Goal: Task Accomplishment & Management: Complete application form

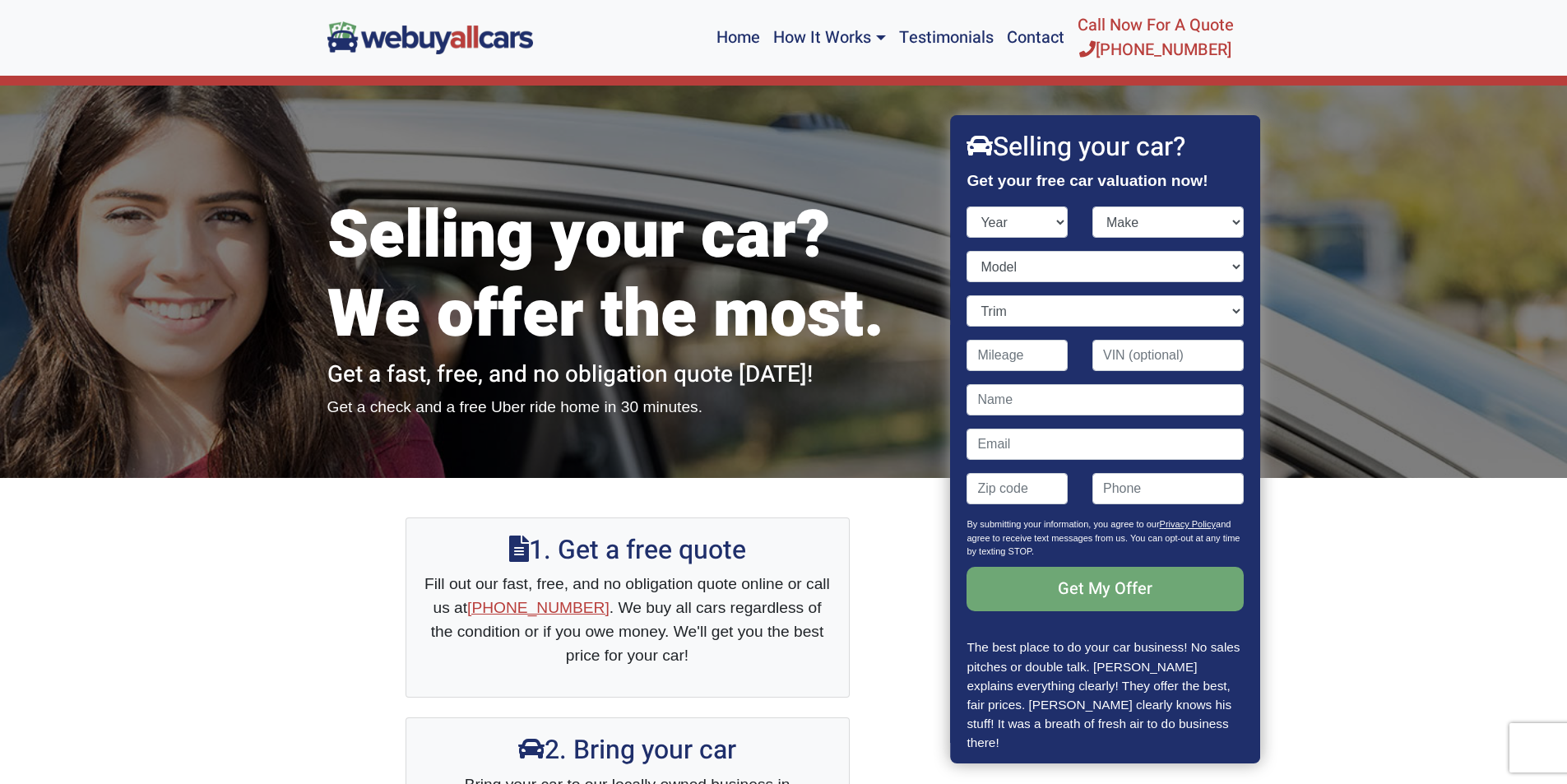
select select "2007"
click at [967, 206] on select "Year [DATE] 2025 2024 2023 2022 2021 2020 2019 2018 2017 2016 2015 2014 2013 20…" at bounding box center [1017, 221] width 101 height 31
click at [1172, 218] on select "Make" at bounding box center [1168, 221] width 152 height 31
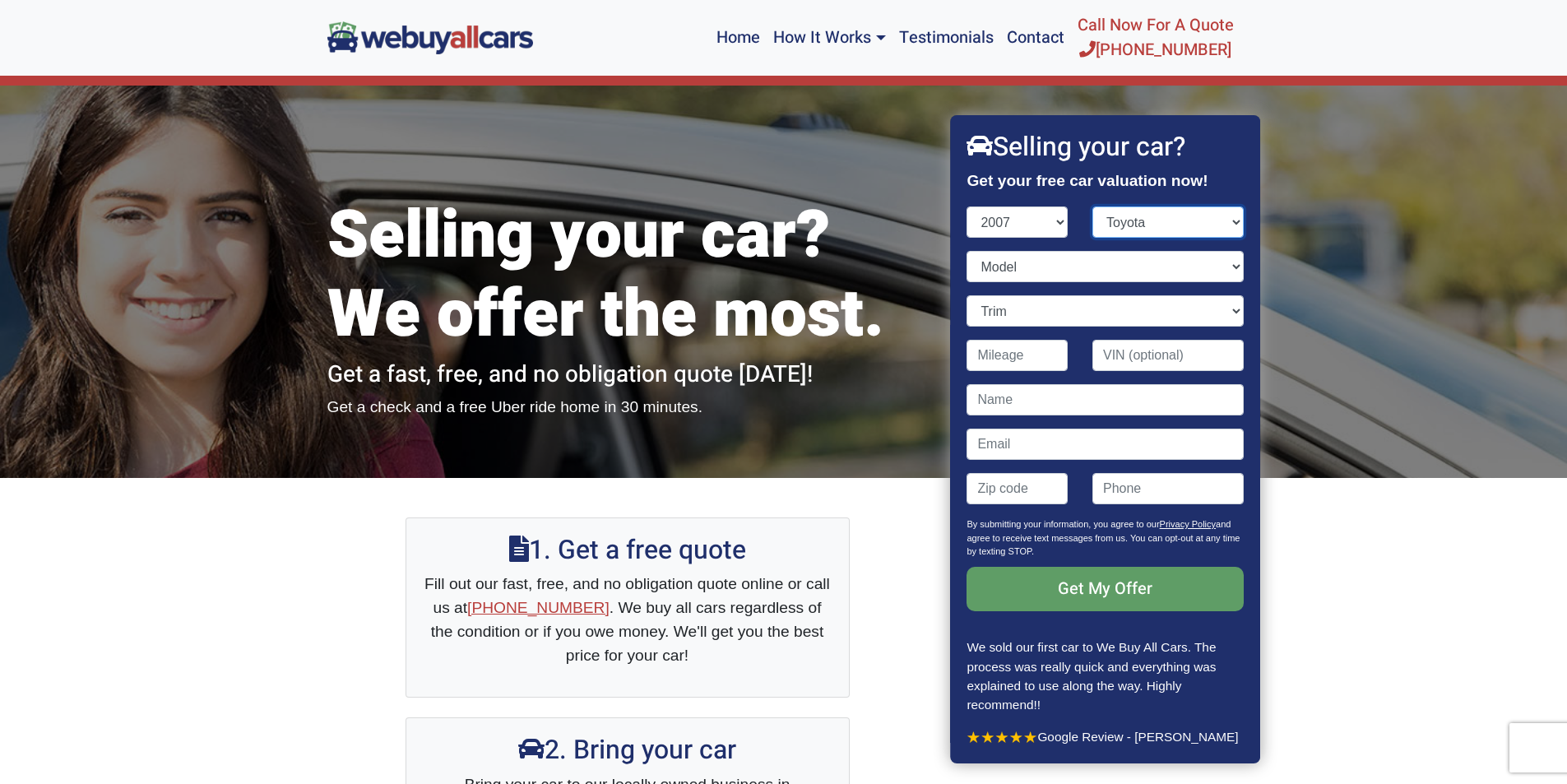
click at [1093, 206] on select "Make Acura Aston [PERSON_NAME] Audi Bentley BMW Bugatti Buick Cadillac Chevrole…" at bounding box center [1168, 221] width 152 height 31
click at [1096, 263] on select "Model 4Runner Avalon Camry Camry Hybrid Camry Solara Corolla FJ Cruiser Highlan…" at bounding box center [1105, 266] width 276 height 31
click at [1199, 225] on select "Make Acura Aston [PERSON_NAME] Audi Bentley BMW Bugatti Buick Cadillac Chevrole…" at bounding box center [1168, 221] width 152 height 31
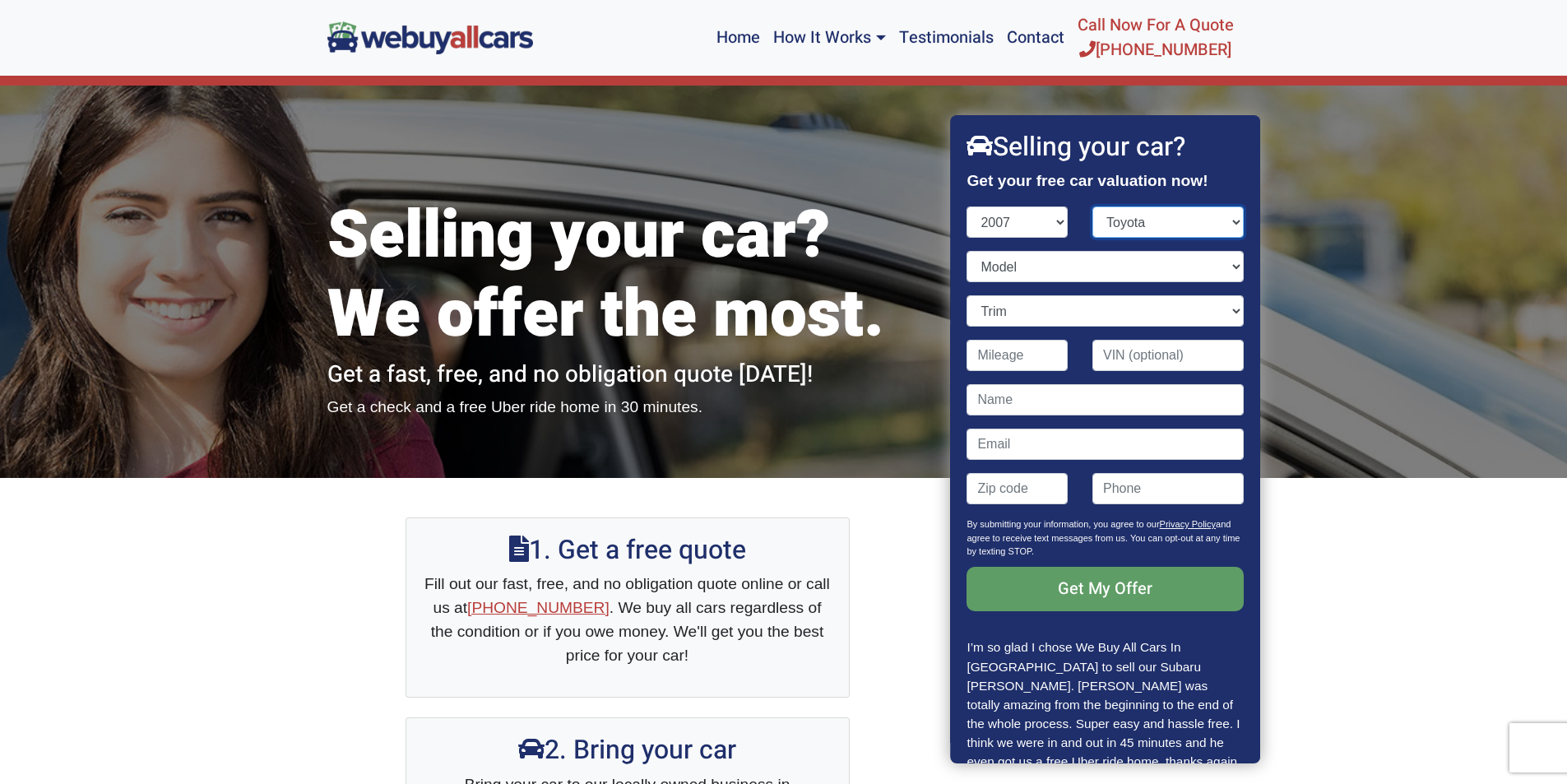
select select "Scion"
click at [1093, 206] on select "Make Acura Aston [PERSON_NAME] Audi Bentley BMW Bugatti Buick Cadillac Chevrole…" at bounding box center [1168, 221] width 152 height 31
click at [1115, 274] on select "Model tC" at bounding box center [1105, 266] width 276 height 31
select select "tC"
click at [967, 251] on select "Model tC" at bounding box center [1105, 266] width 276 height 31
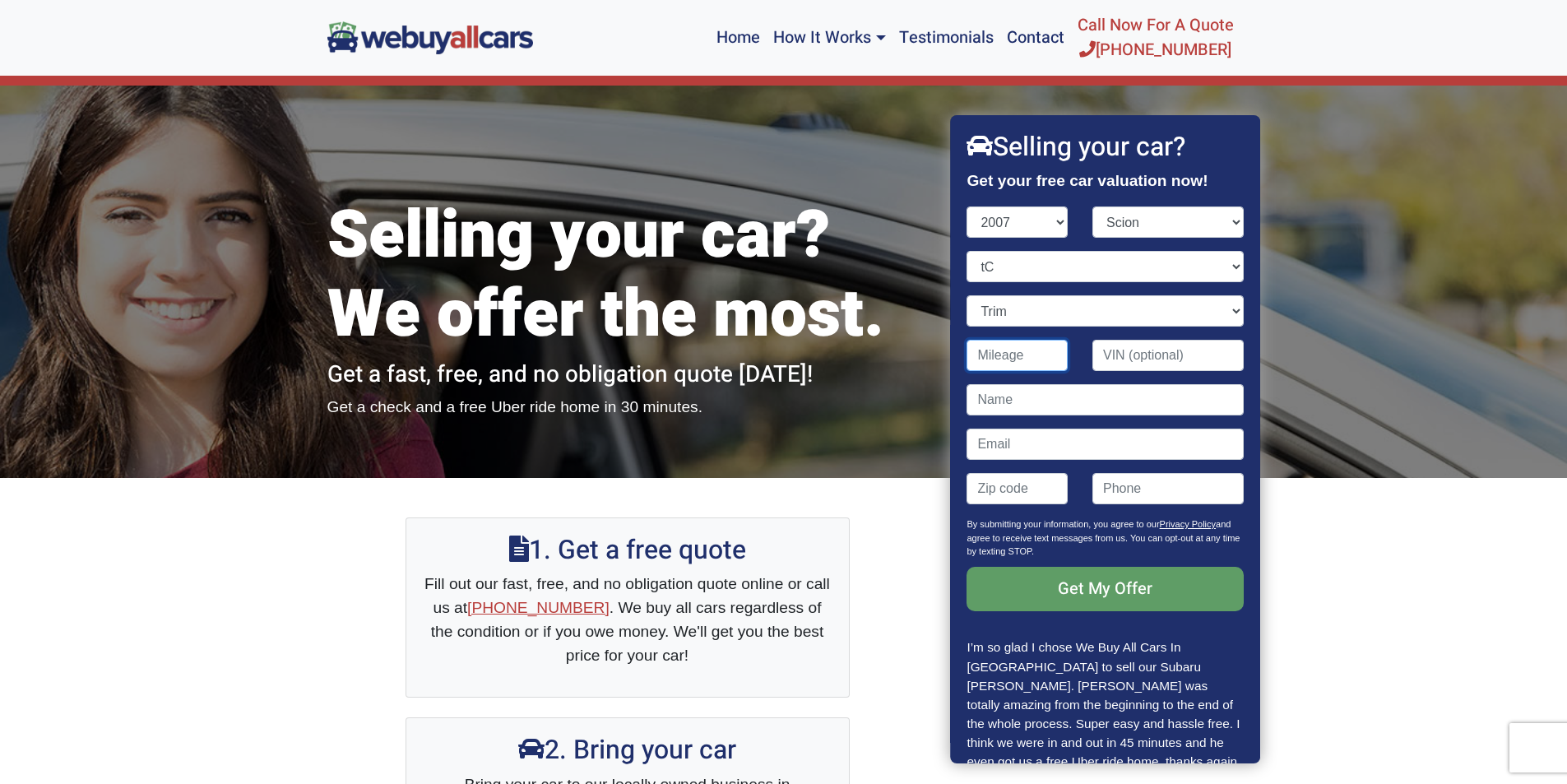
click at [1040, 350] on input "Contact form" at bounding box center [1017, 355] width 101 height 31
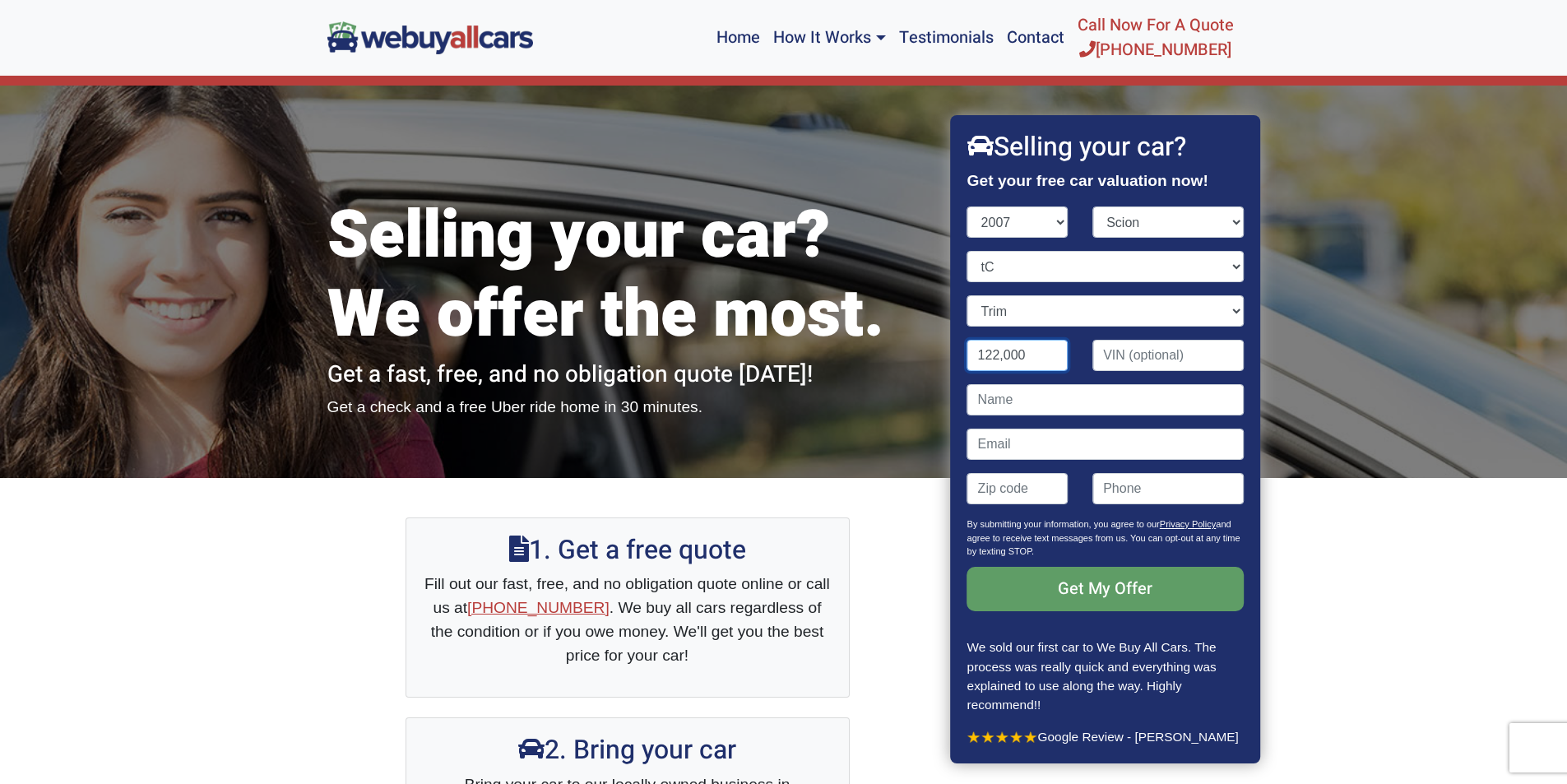
type input "122,000"
click at [1018, 408] on input "Contact form" at bounding box center [1105, 400] width 276 height 31
type input "m"
click at [1018, 439] on input "Contact form" at bounding box center [1105, 444] width 276 height 31
click at [1019, 495] on input "Contact form" at bounding box center [1017, 488] width 101 height 31
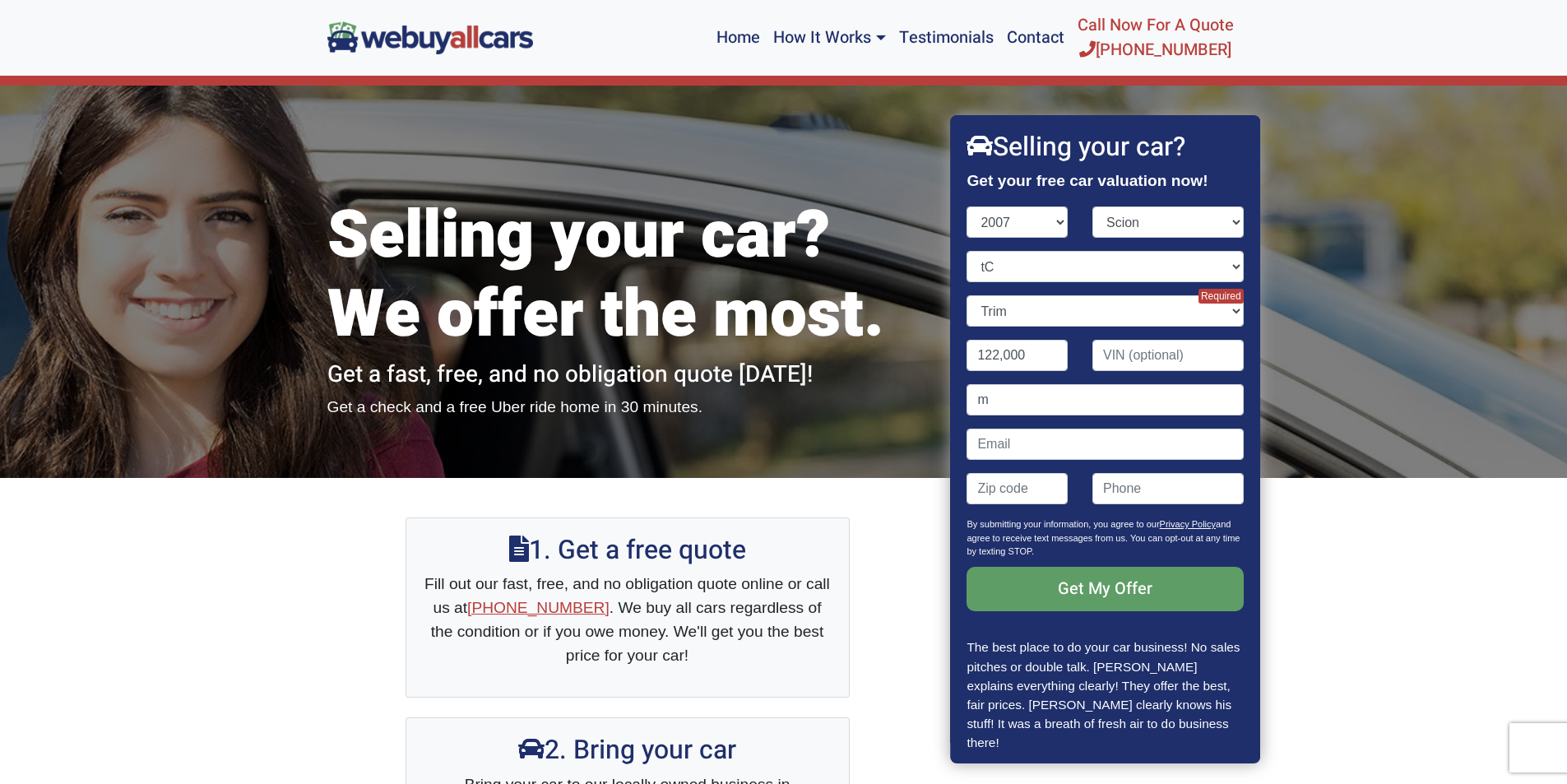
click at [1206, 629] on p "Get My Offer" at bounding box center [1105, 602] width 276 height 72
click at [1023, 495] on input "Contact form" at bounding box center [1017, 488] width 101 height 31
type input "08054"
type input "[EMAIL_ADDRESS][DOMAIN_NAME]"
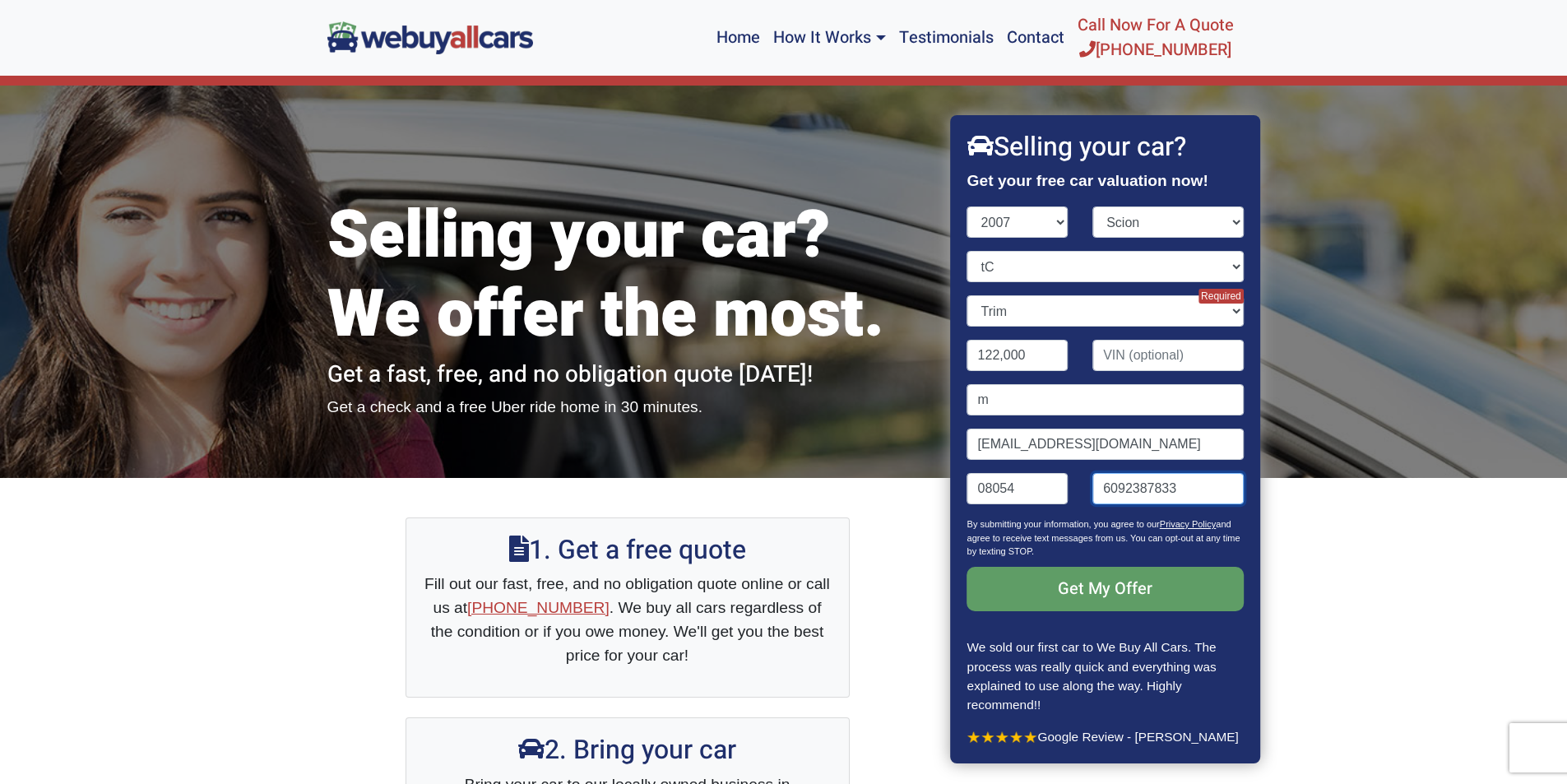
drag, startPoint x: 1187, startPoint y: 489, endPoint x: 1064, endPoint y: 486, distance: 123.0
click at [1064, 486] on div "08054 6092387833" at bounding box center [1106, 495] width 301 height 45
type input "(."
click at [1012, 397] on input "m" at bounding box center [1105, 400] width 276 height 31
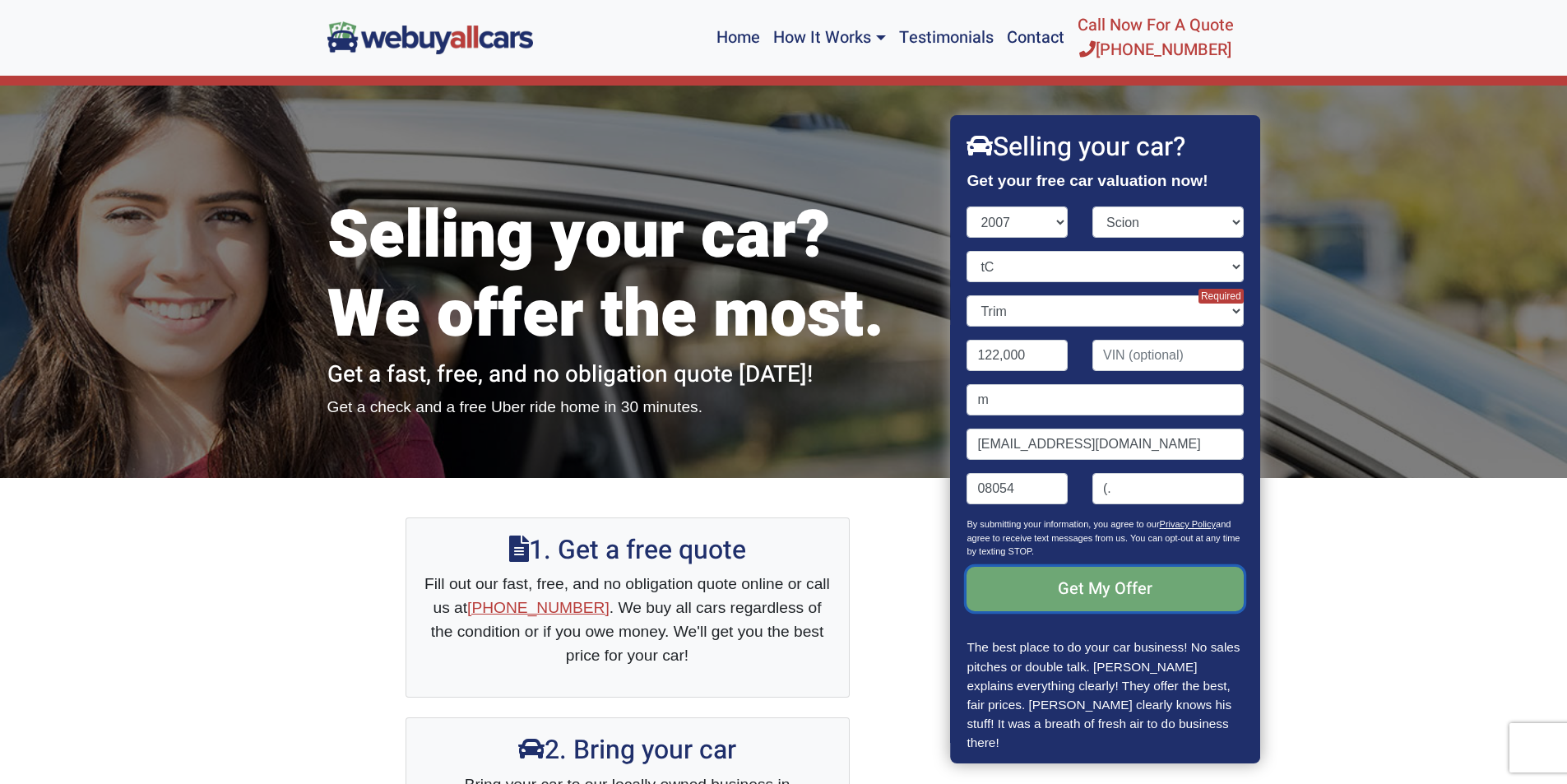
click at [1106, 578] on input "Get My Offer" at bounding box center [1105, 589] width 276 height 45
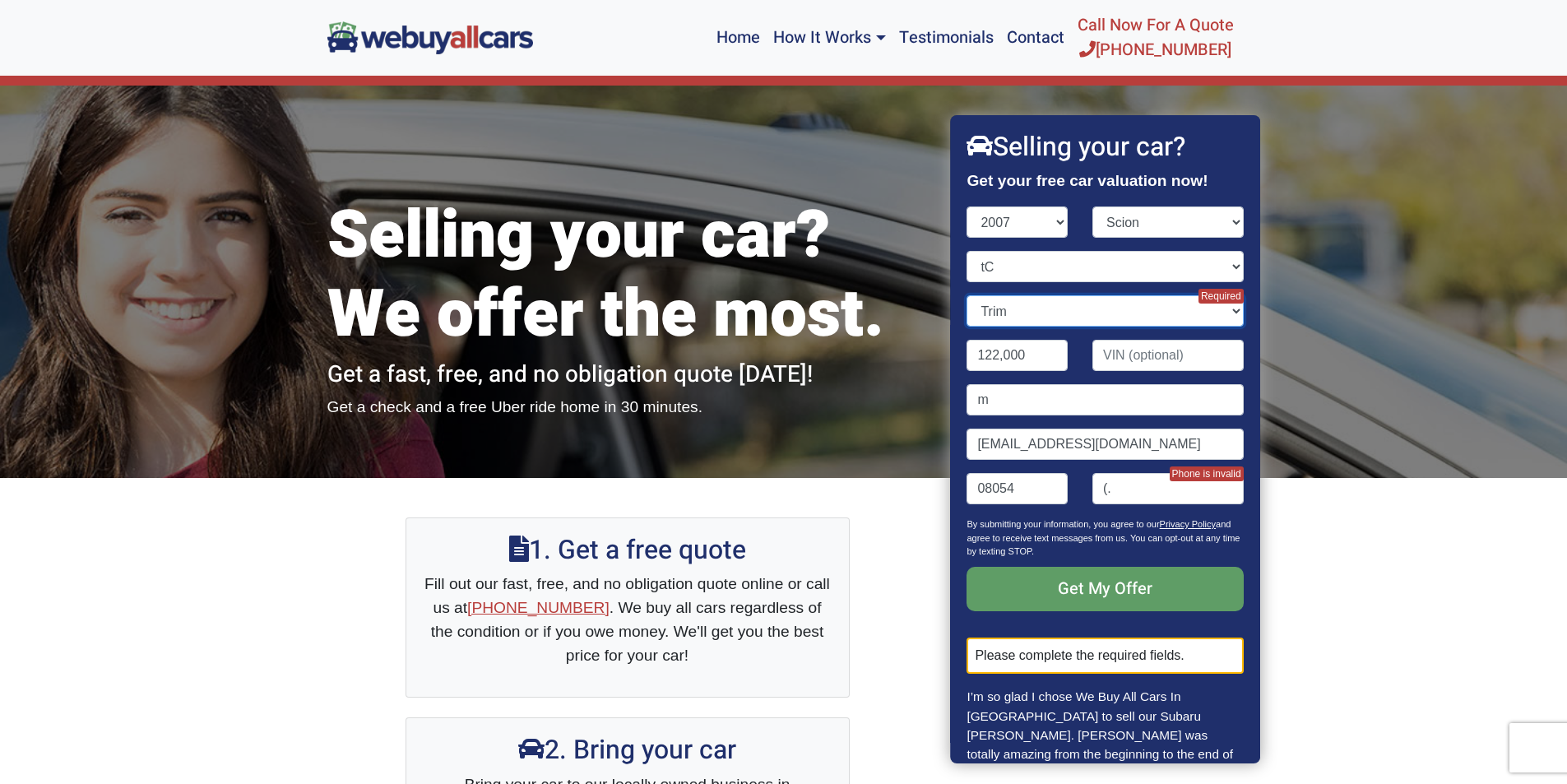
click at [1208, 311] on select "Trim 2dr Hatchback (2.4L 4cyl) Spec 2dr Hatchback (2.4L 4cyl)" at bounding box center [1105, 311] width 276 height 31
select select "2dr Hatchback (2.4L 4cyl)"
click at [967, 296] on select "Trim 2dr Hatchback (2.4L 4cyl) Spec 2dr Hatchback (2.4L 4cyl)" at bounding box center [1105, 311] width 276 height 31
drag, startPoint x: 1130, startPoint y: 486, endPoint x: 1076, endPoint y: 491, distance: 54.2
click at [1080, 491] on div "(. Phone is invalid" at bounding box center [1168, 495] width 176 height 45
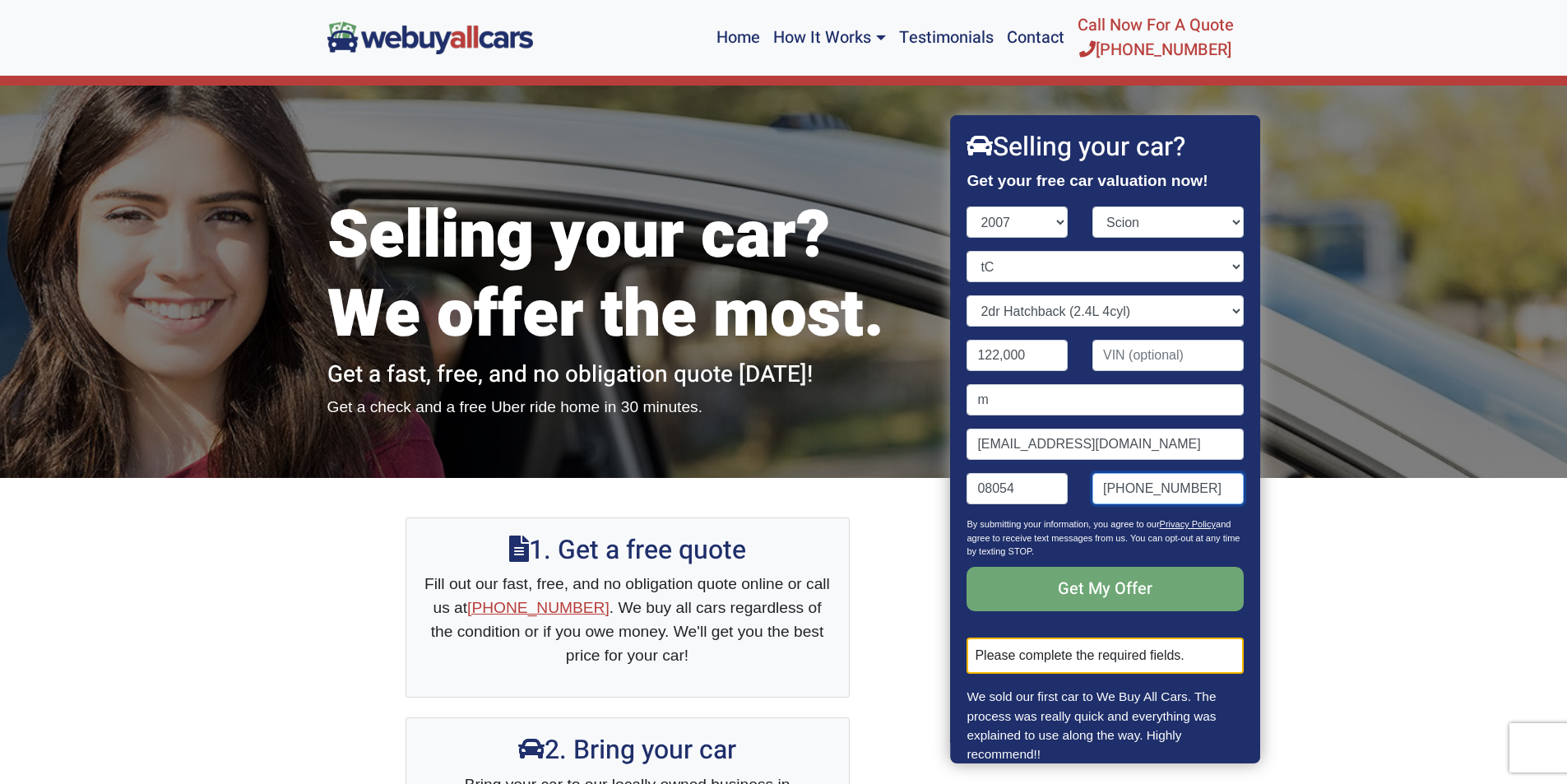
type input "[PHONE_NUMBER]"
click at [1080, 585] on input "Get My Offer" at bounding box center [1105, 589] width 276 height 45
